Goal: Transaction & Acquisition: Purchase product/service

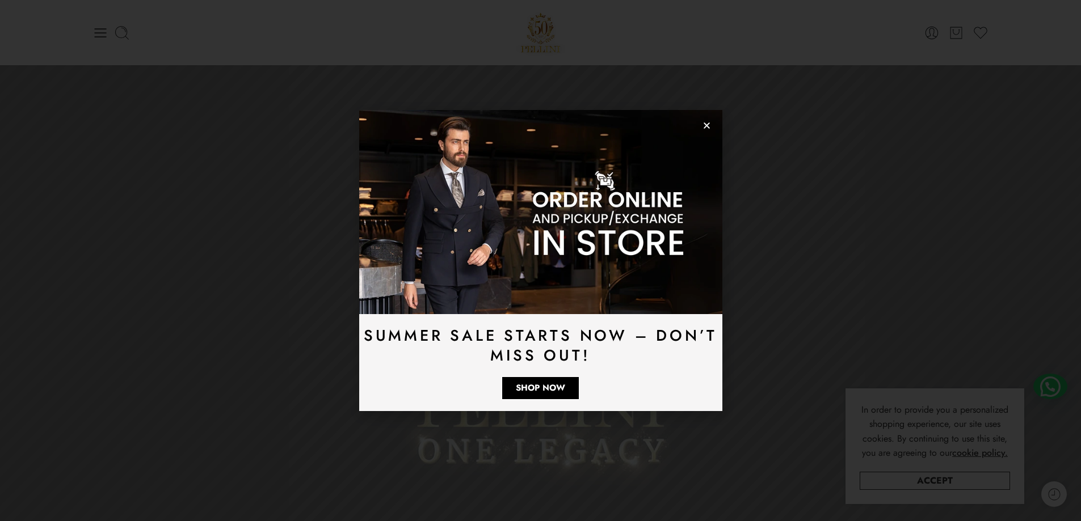
click at [707, 122] on icon "Close" at bounding box center [706, 125] width 9 height 9
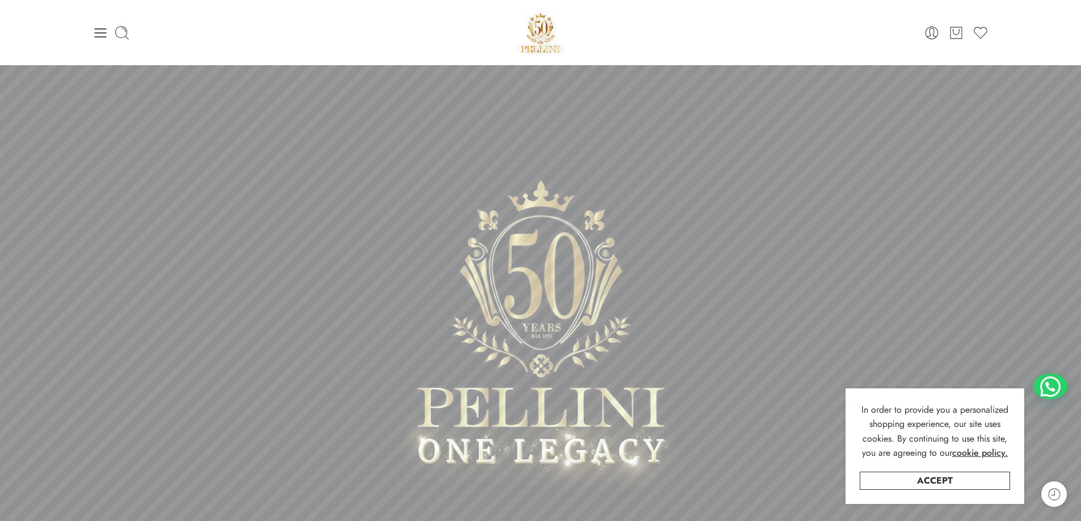
click at [101, 41] on div "0 Cart 0 Wishlist" at bounding box center [540, 33] width 896 height 48
click at [105, 32] on icon at bounding box center [100, 33] width 16 height 16
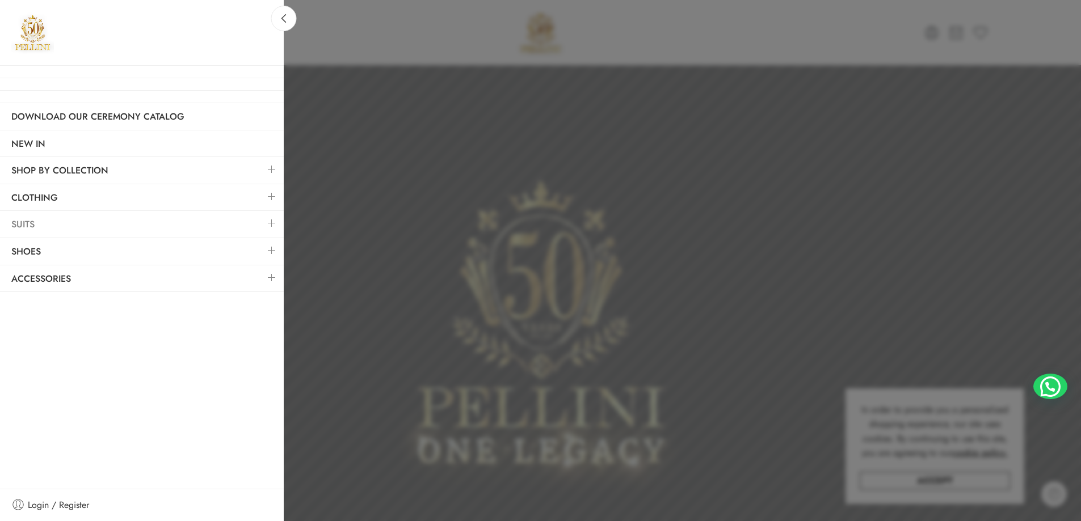
click at [87, 227] on link "Suits" at bounding box center [142, 225] width 284 height 26
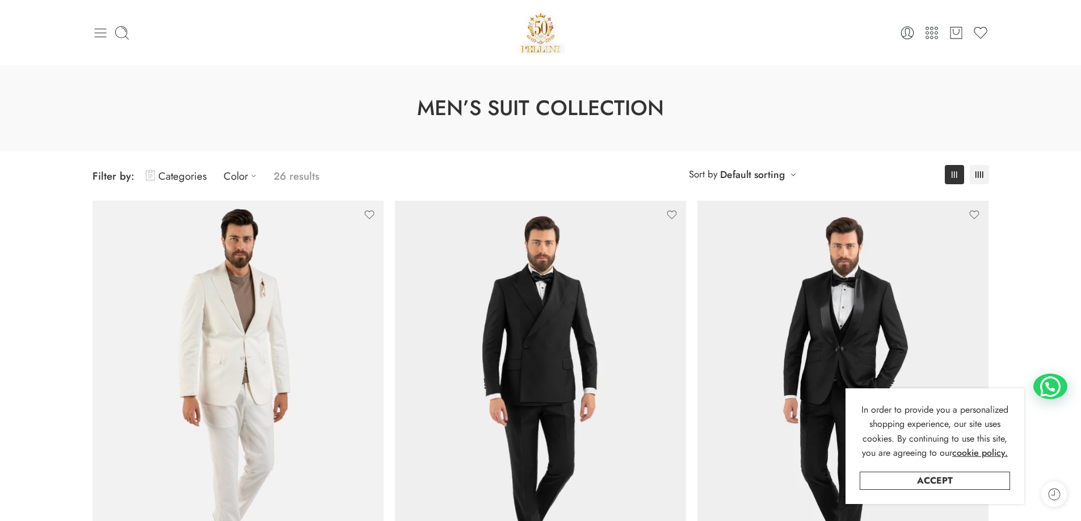
click at [103, 35] on icon at bounding box center [100, 33] width 16 height 16
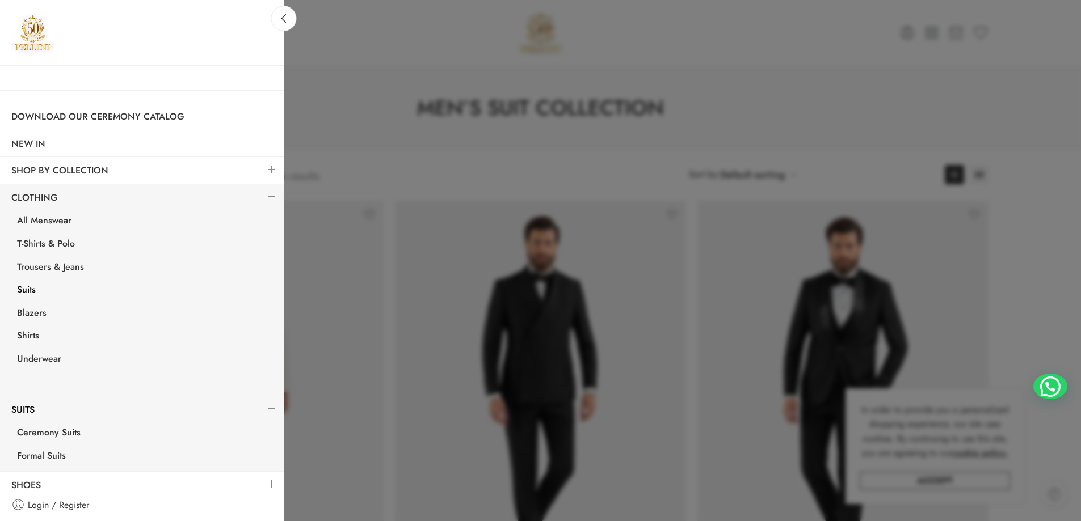
click at [260, 199] on link at bounding box center [272, 196] width 24 height 24
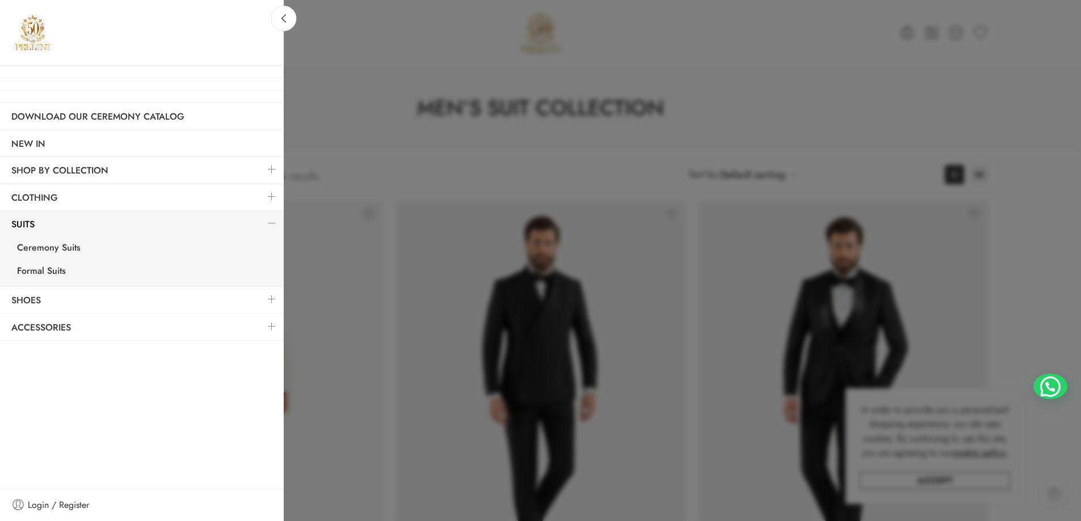
click at [262, 162] on link at bounding box center [272, 169] width 24 height 24
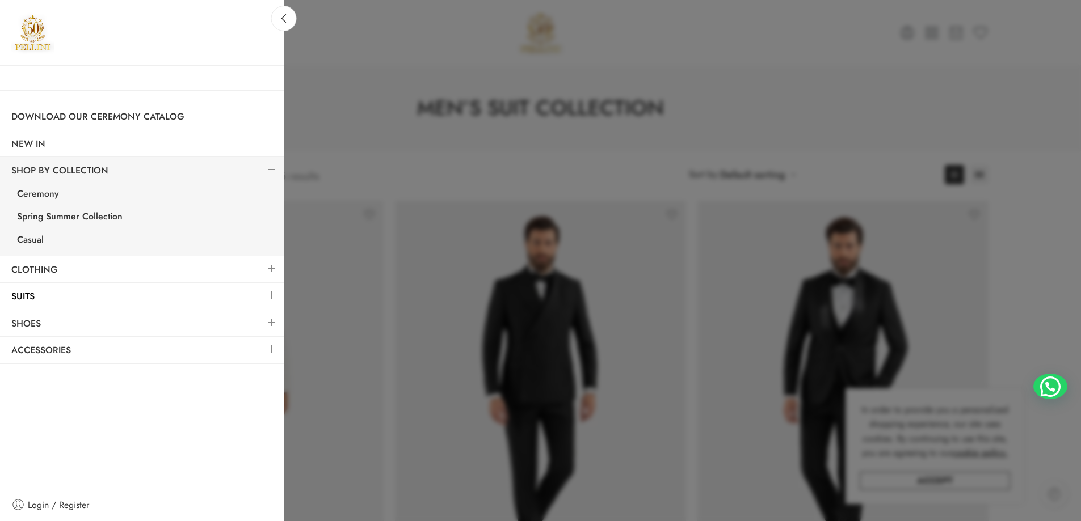
click at [263, 162] on link at bounding box center [272, 169] width 24 height 24
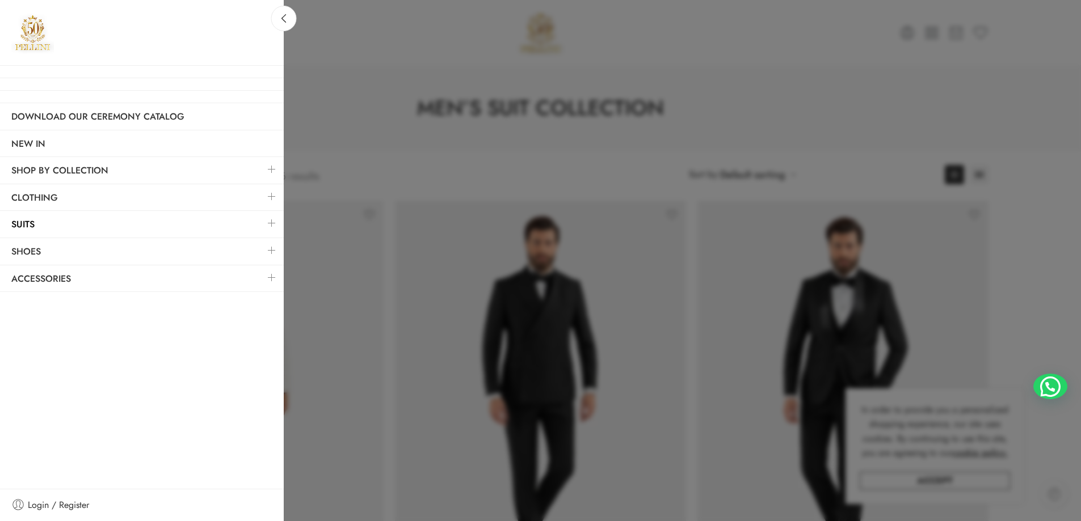
click at [271, 273] on link at bounding box center [272, 277] width 24 height 24
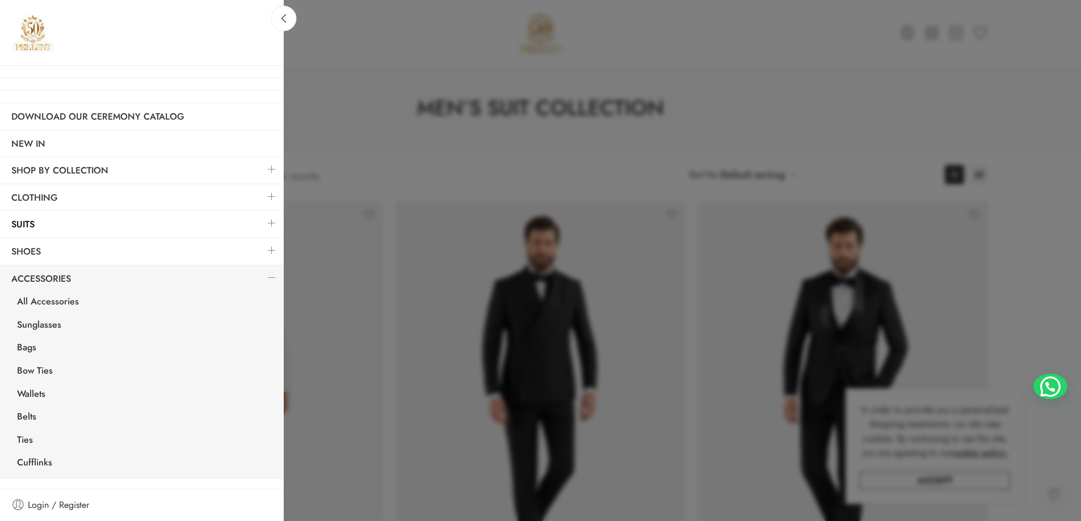
click at [271, 273] on link at bounding box center [272, 277] width 24 height 24
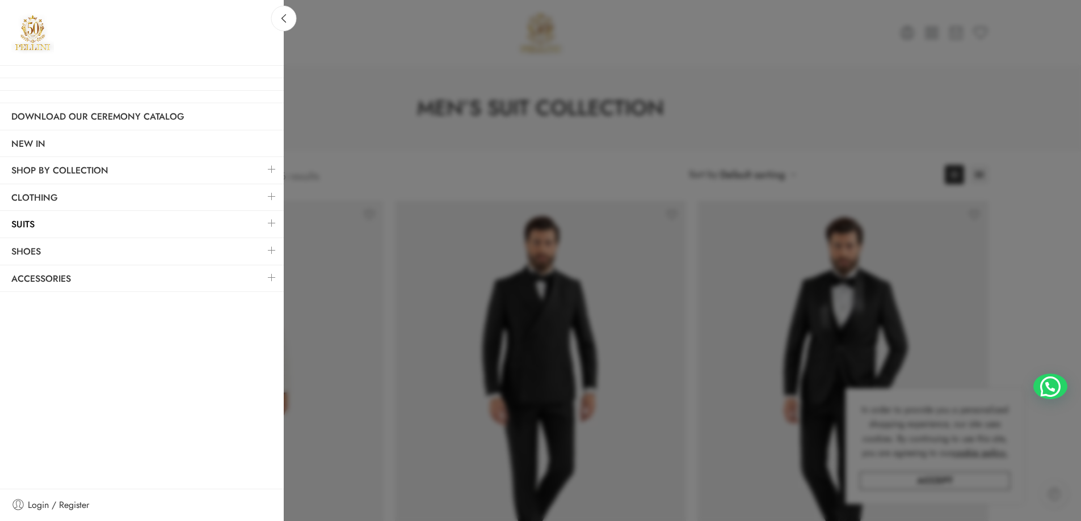
click at [263, 220] on link at bounding box center [272, 223] width 24 height 24
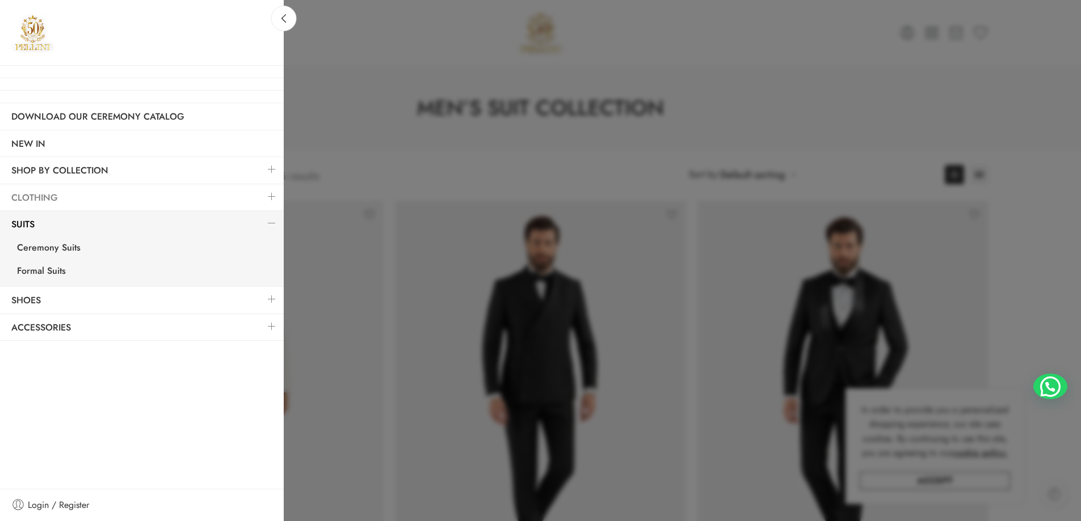
click at [56, 197] on link "Clothing" at bounding box center [142, 198] width 284 height 26
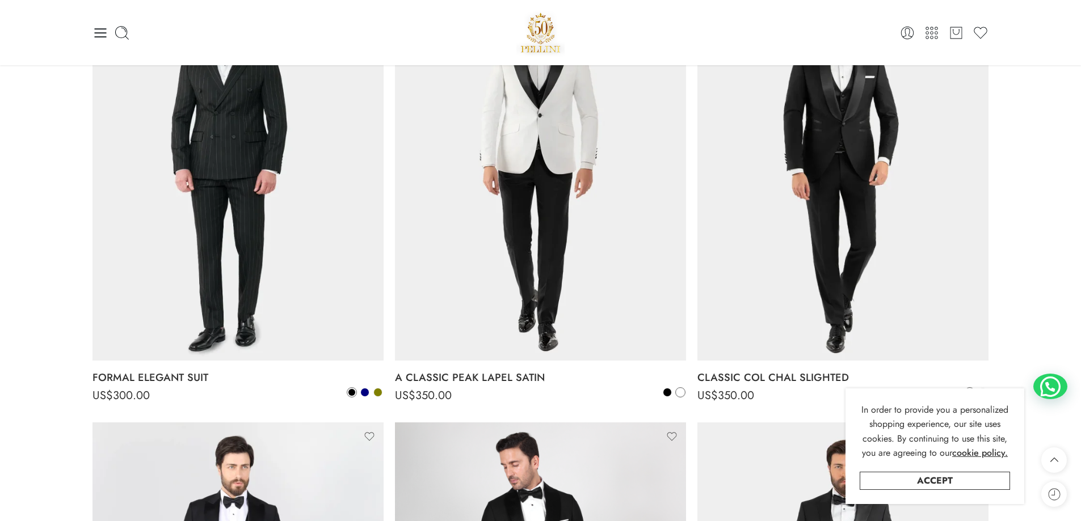
scroll to position [908, 0]
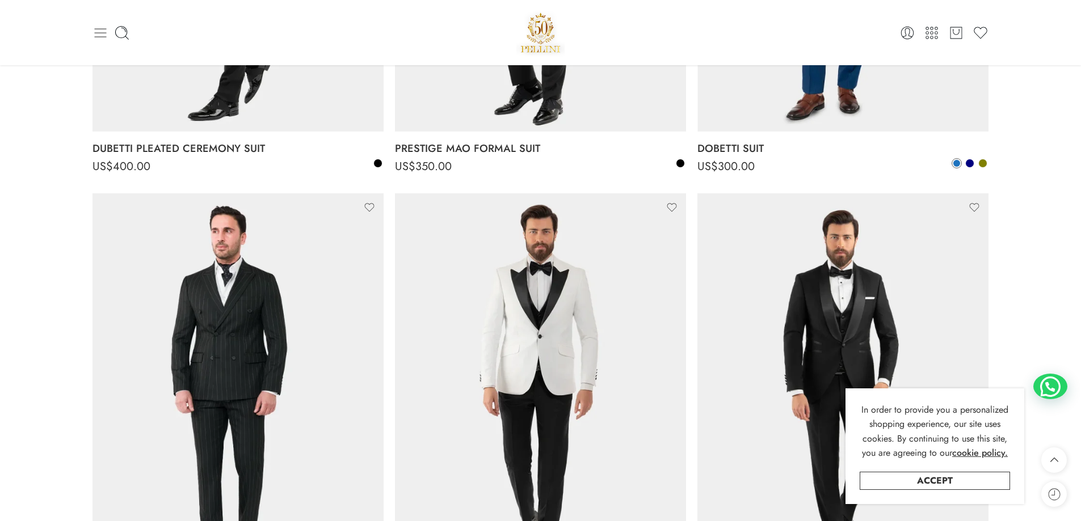
click at [104, 31] on icon at bounding box center [100, 33] width 16 height 16
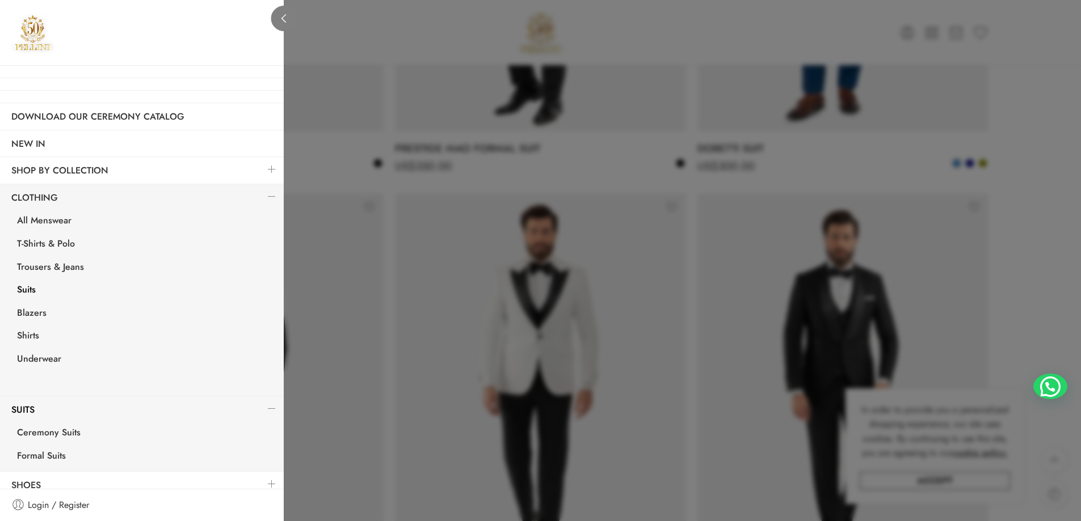
click at [283, 27] on link at bounding box center [284, 19] width 26 height 26
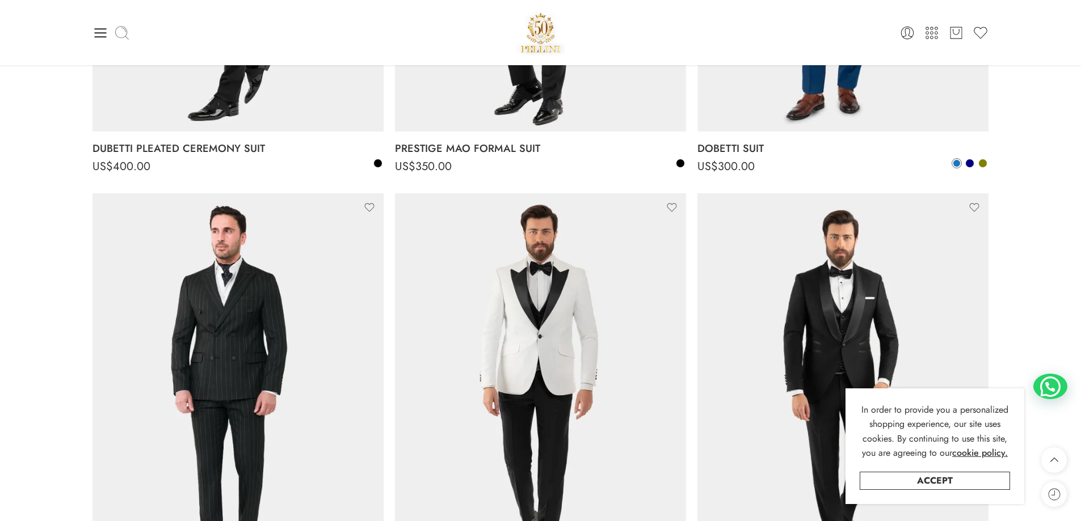
click at [125, 29] on icon at bounding box center [122, 33] width 16 height 16
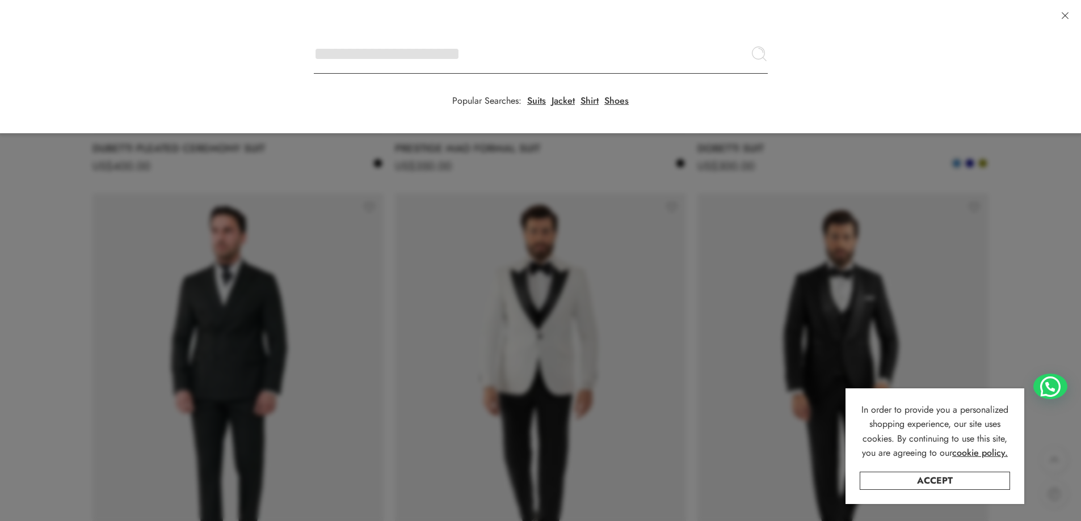
click at [314, 34] on input "Search here" at bounding box center [541, 54] width 454 height 40
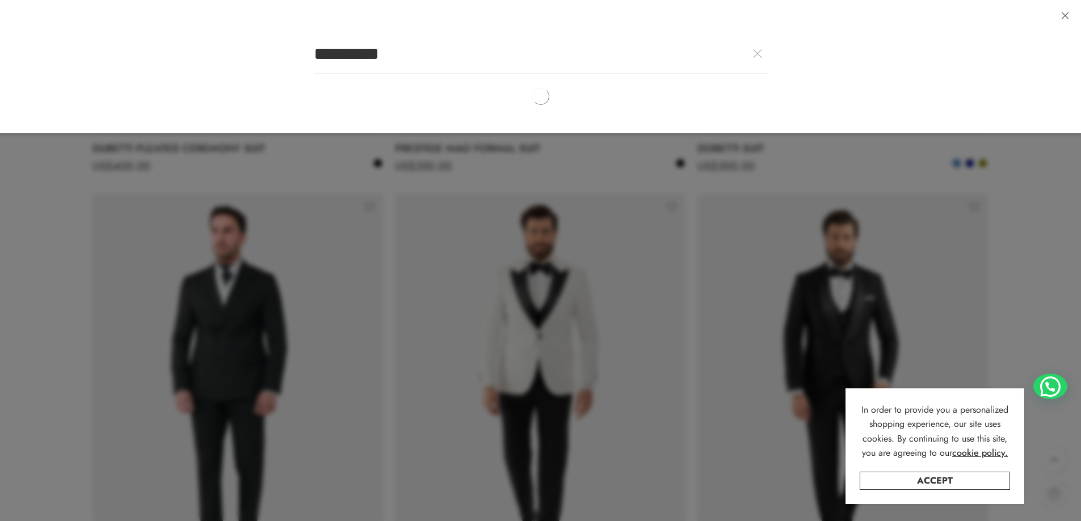
type input "*********"
click button "Search" at bounding box center [0, 0] width 0 height 0
